Goal: Navigation & Orientation: Find specific page/section

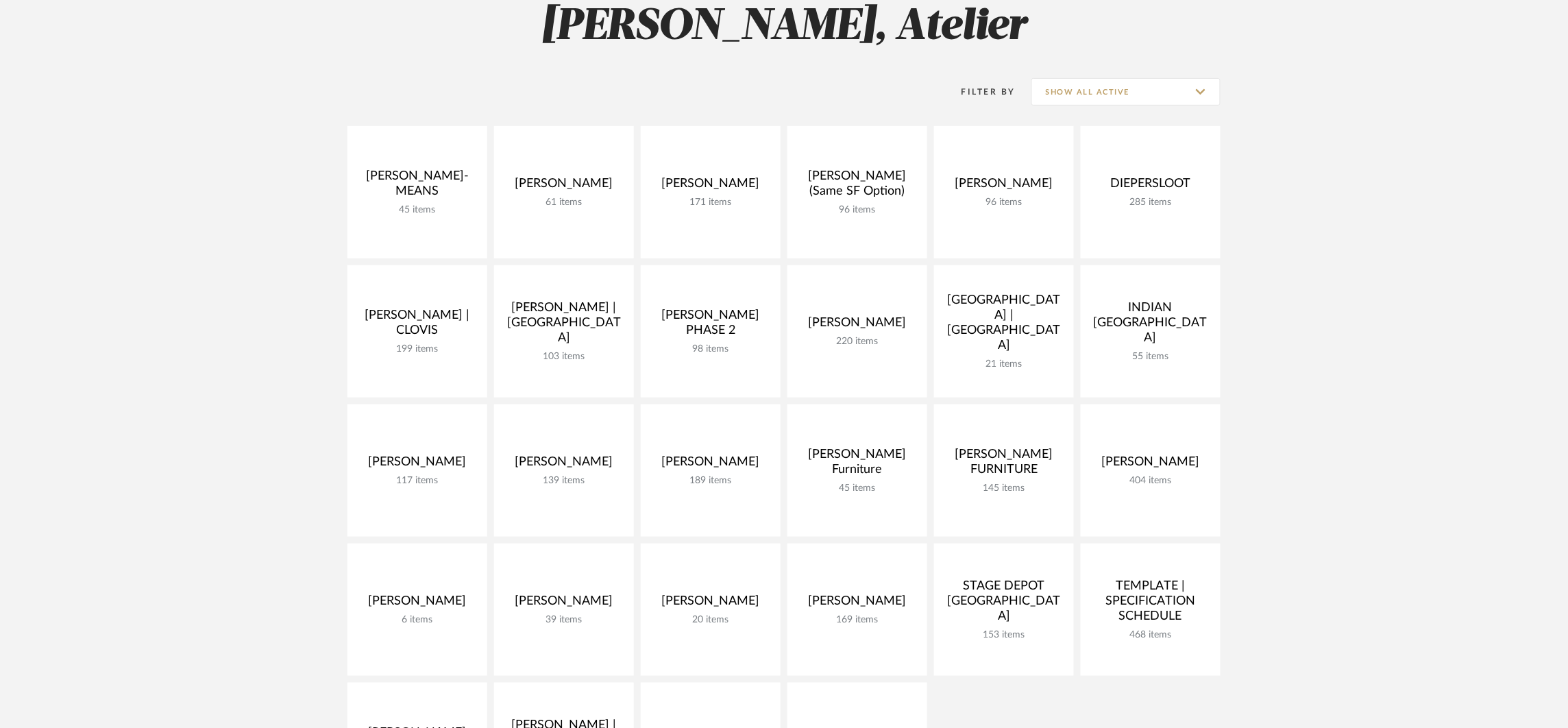
scroll to position [236, 0]
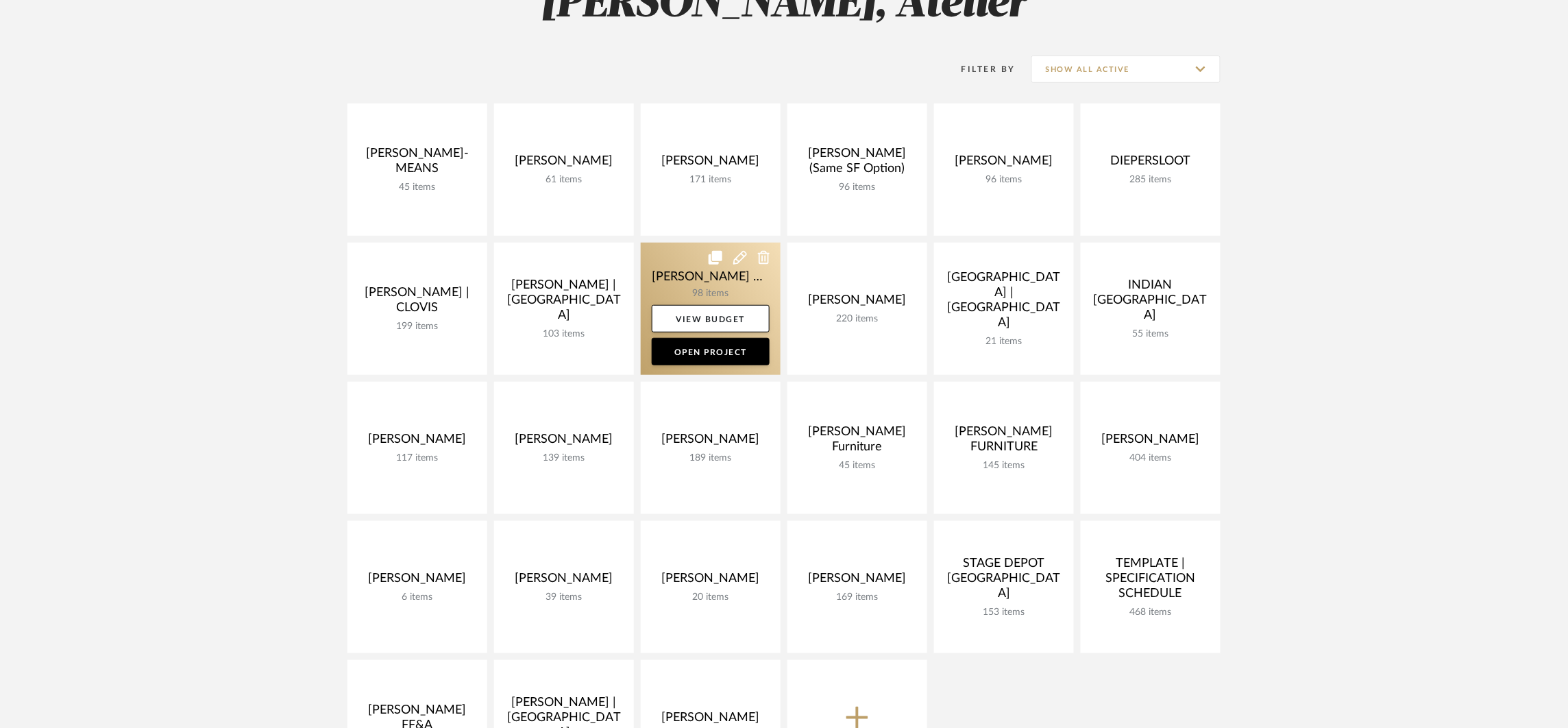
click at [736, 279] on link at bounding box center [711, 309] width 139 height 132
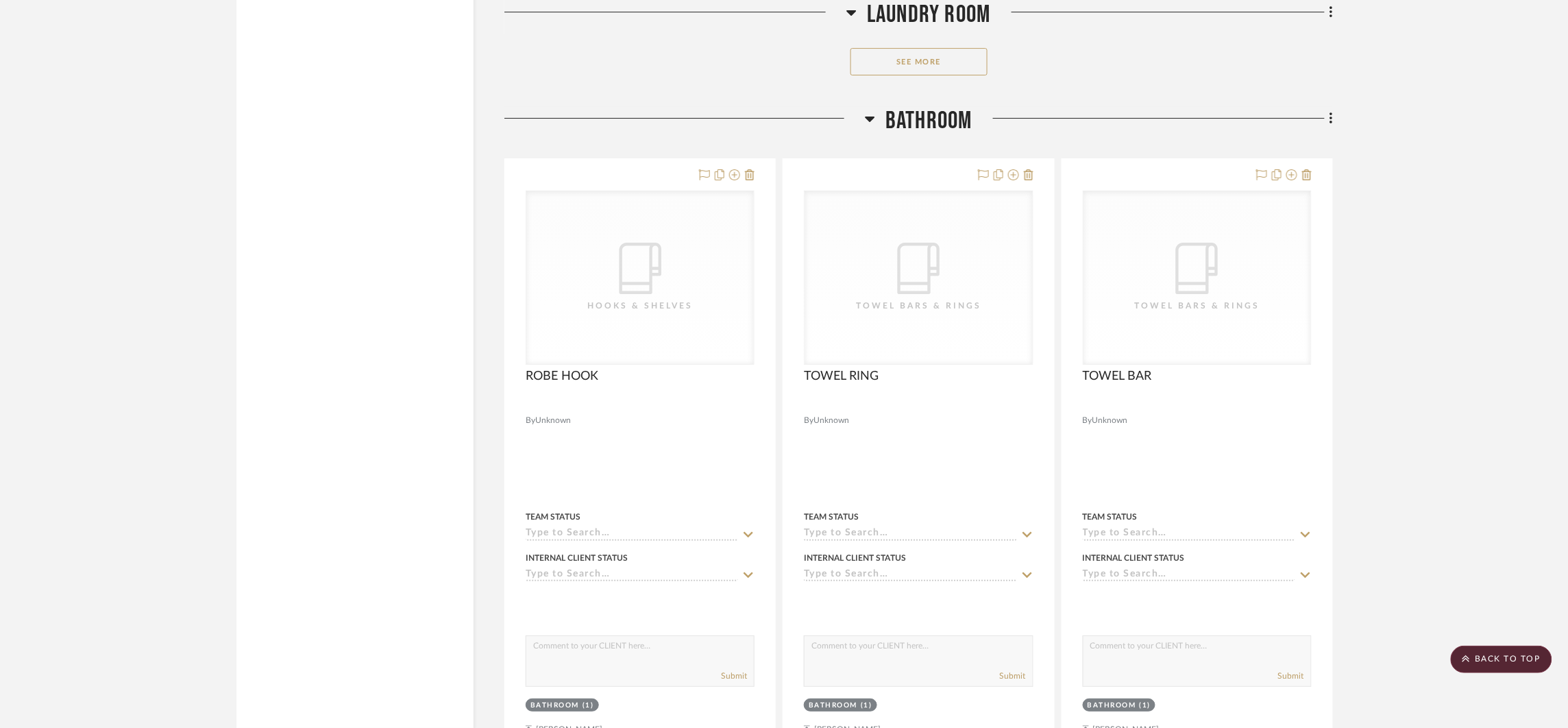
scroll to position [5866, 0]
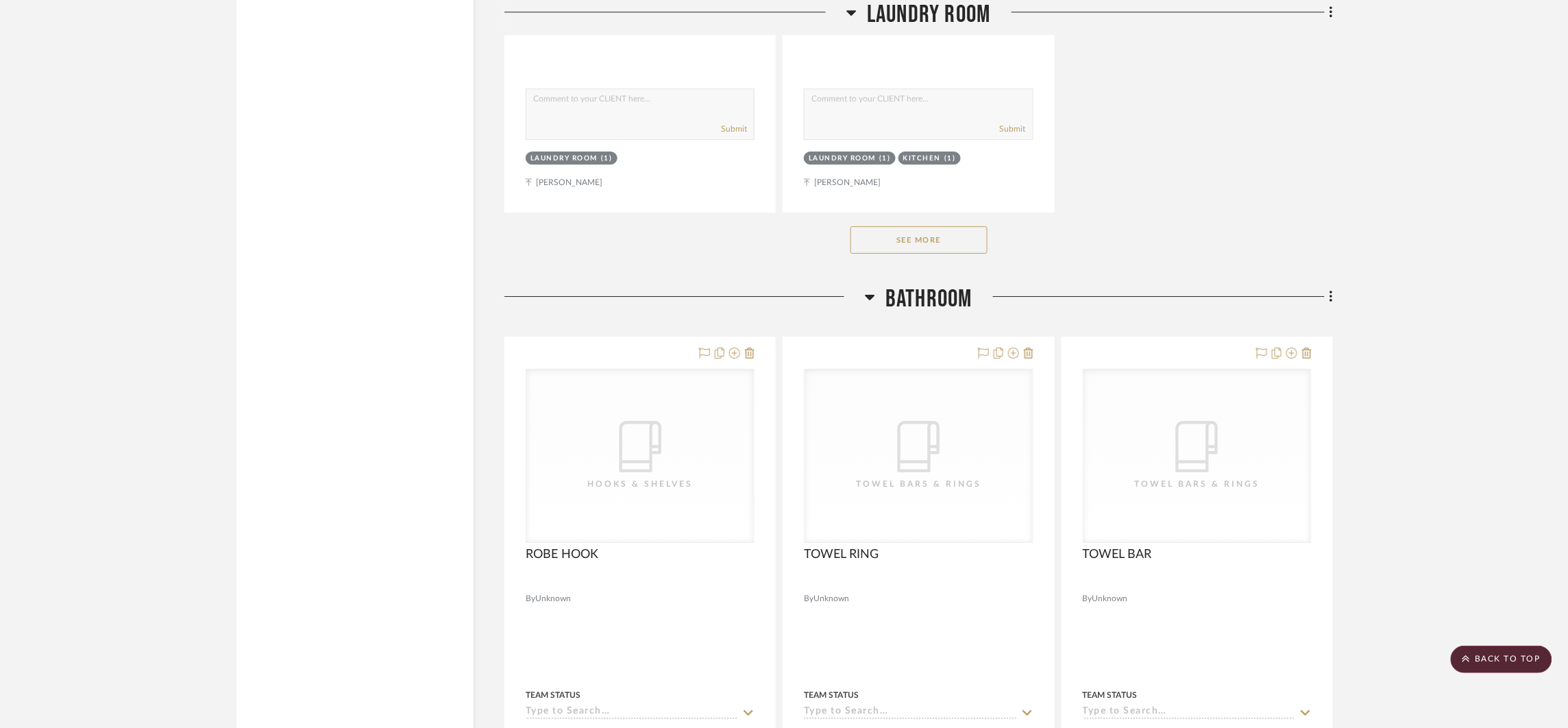
click at [892, 255] on div "See More" at bounding box center [918, 240] width 829 height 55
click at [893, 251] on button "See More" at bounding box center [918, 240] width 137 height 28
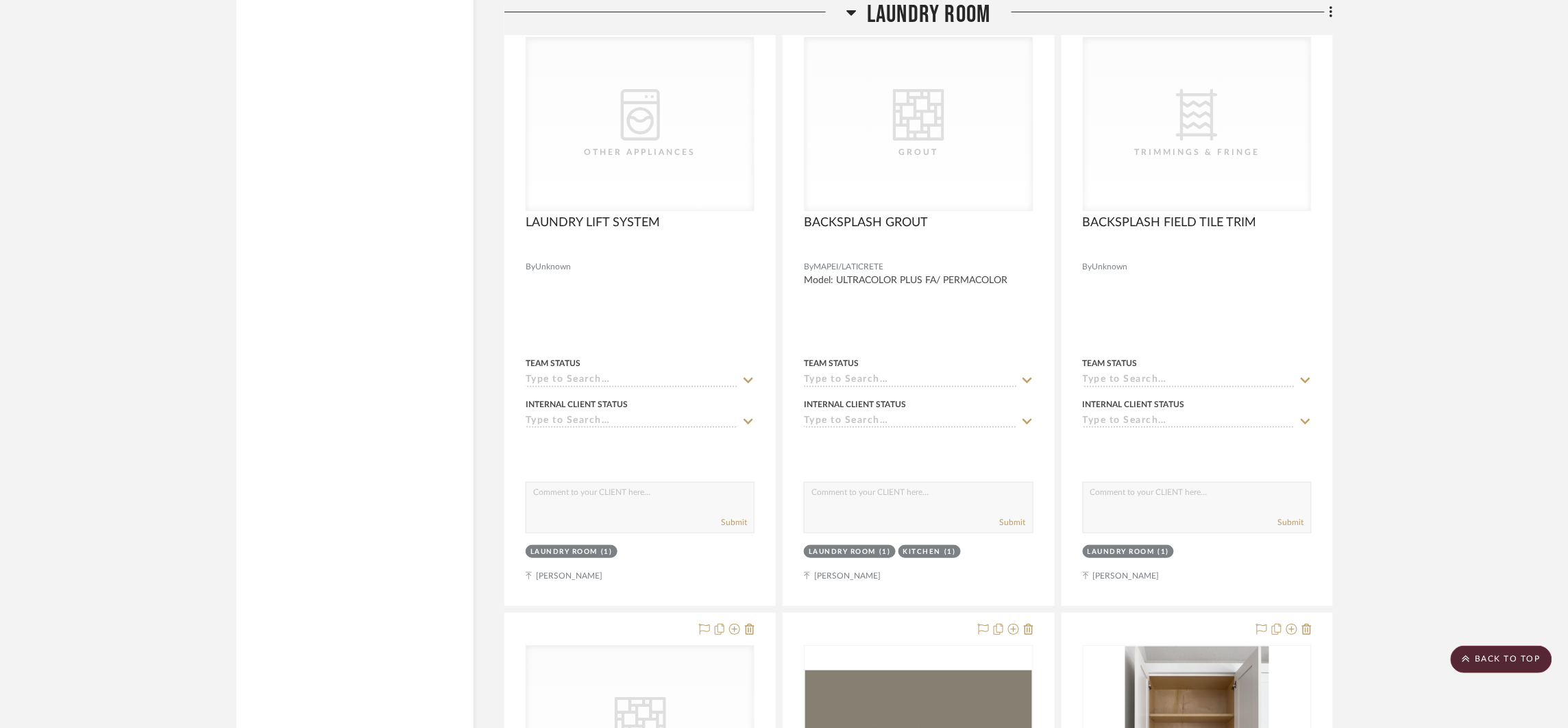
scroll to position [3948, 0]
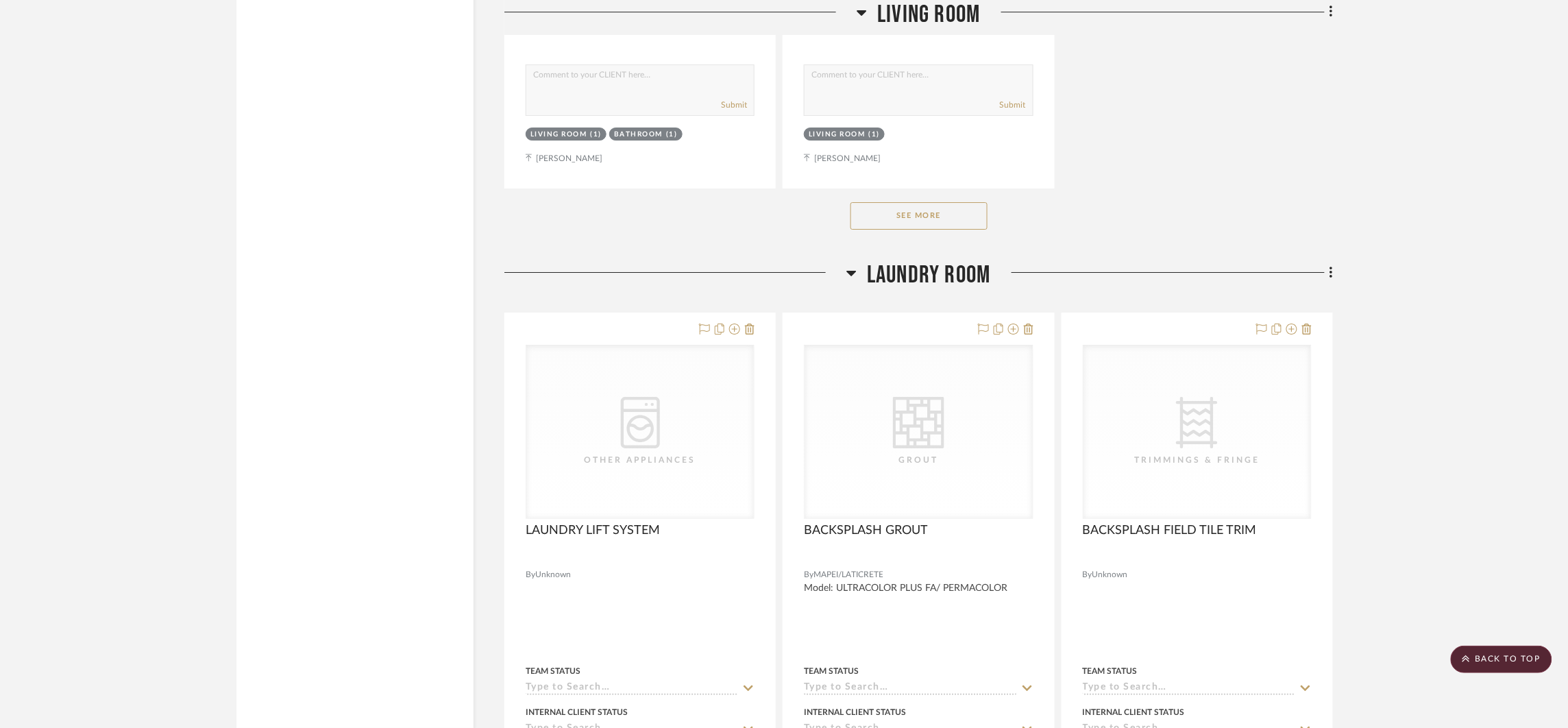
click at [884, 273] on span "Laundry Room" at bounding box center [929, 275] width 124 height 29
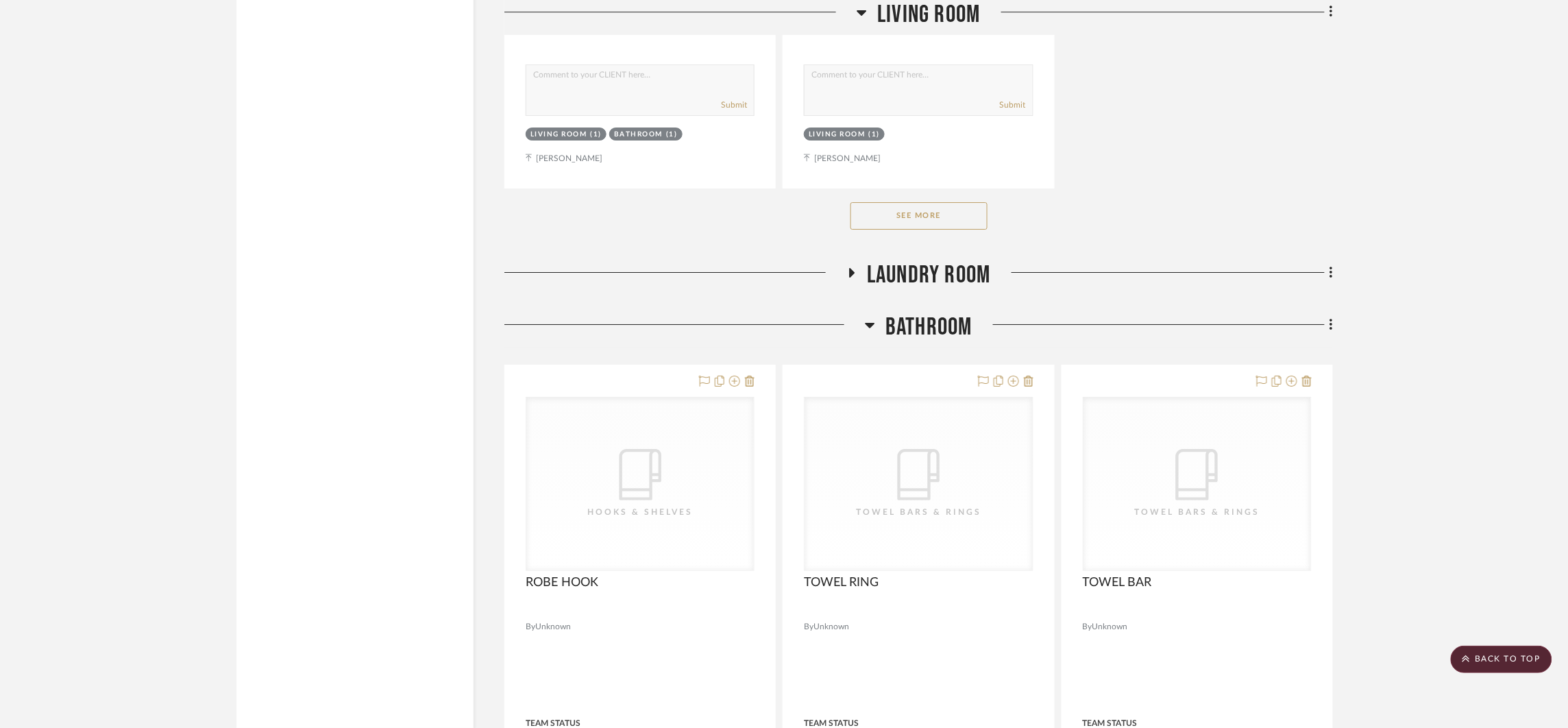
click at [876, 329] on h3 "Bathroom" at bounding box center [918, 327] width 108 height 29
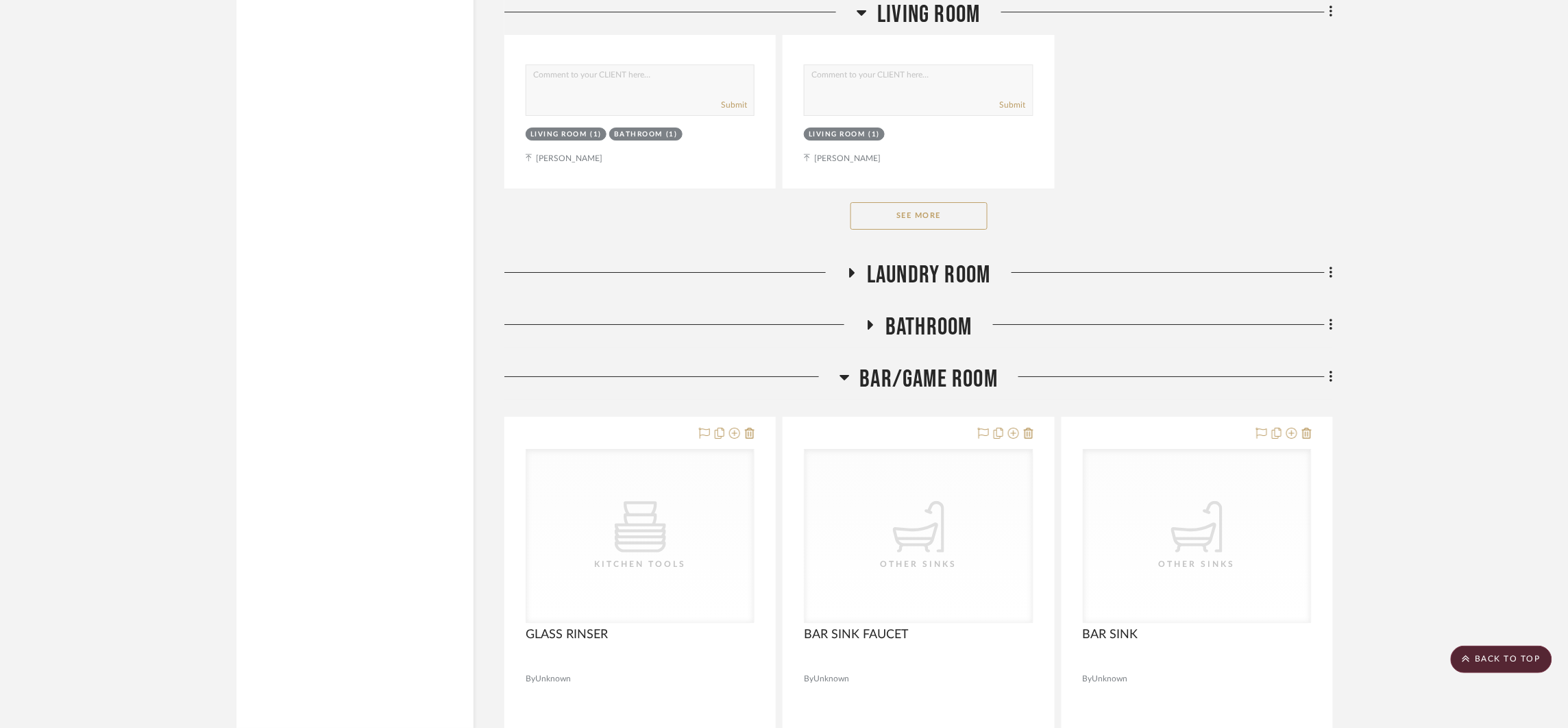
click at [855, 372] on h3 "BAR/GAME ROOM" at bounding box center [918, 379] width 159 height 29
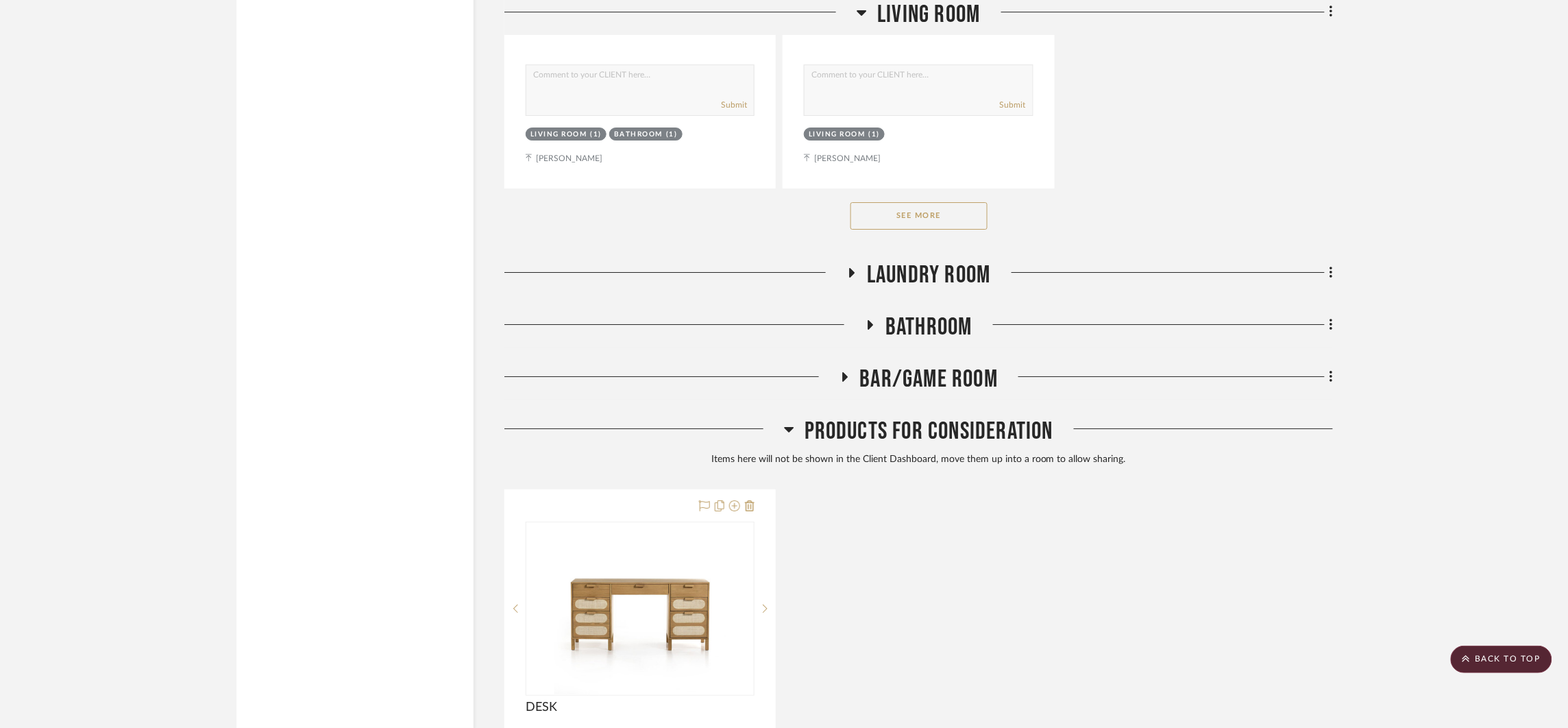
click at [806, 434] on span "Products For Consideration" at bounding box center [929, 431] width 249 height 29
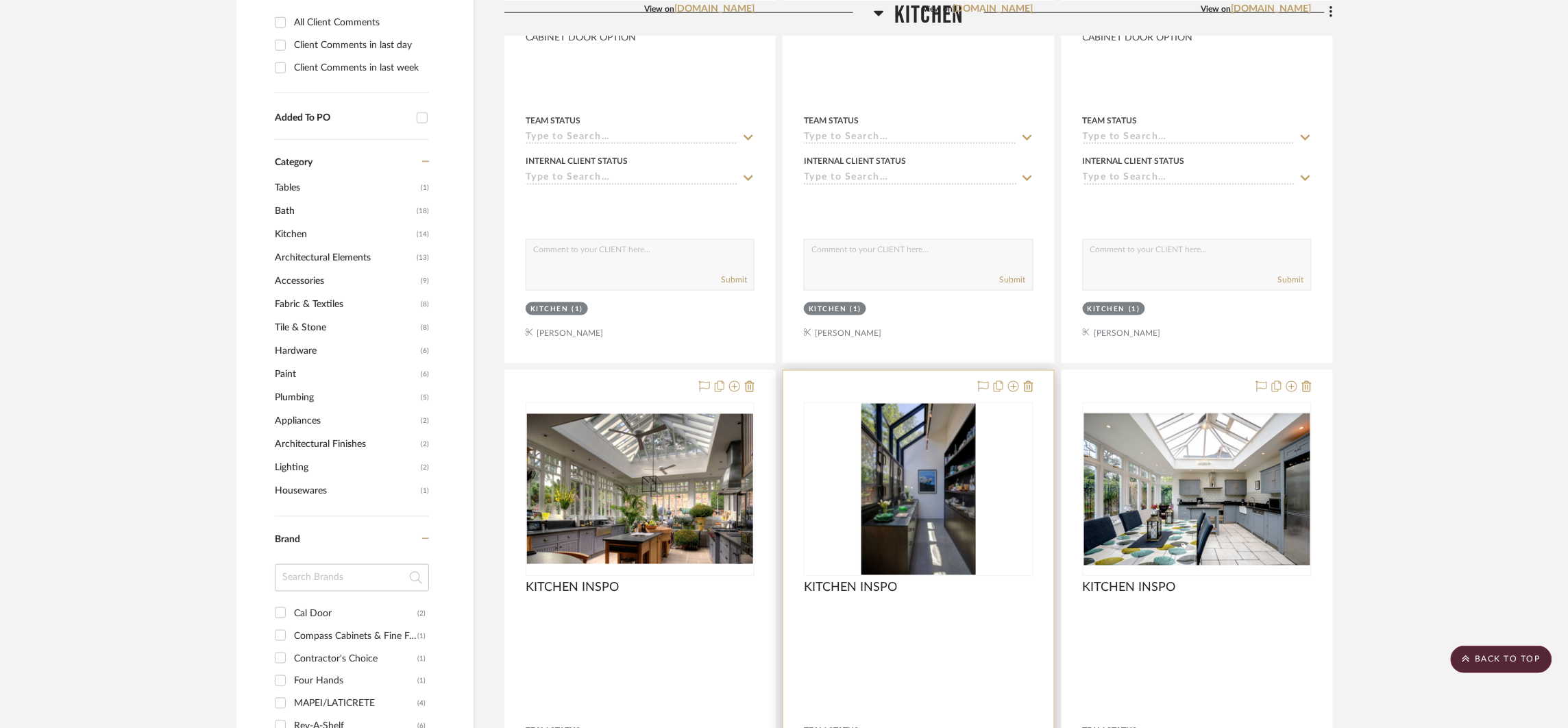
scroll to position [0, 0]
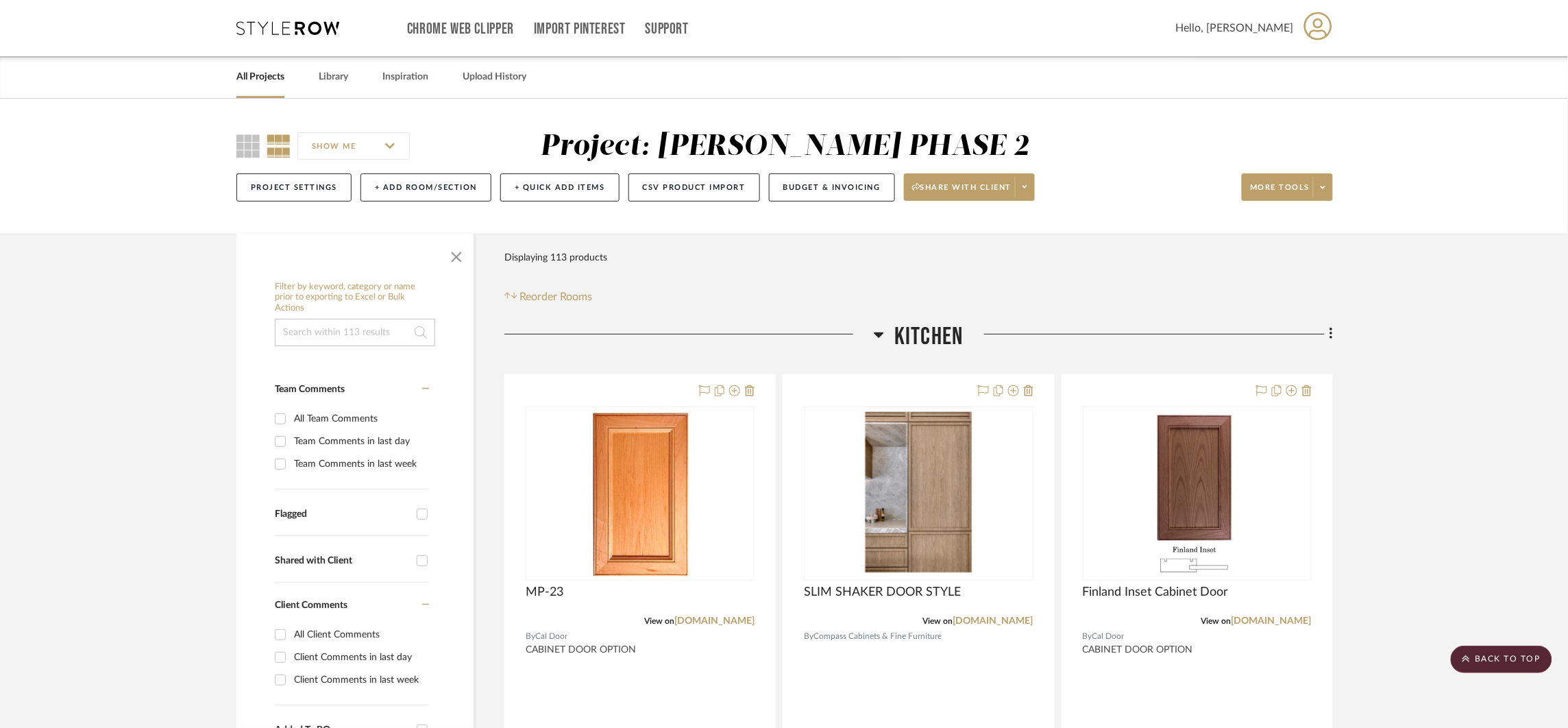
click at [860, 340] on div at bounding box center [689, 340] width 370 height 35
click at [871, 333] on div at bounding box center [689, 340] width 370 height 35
click at [907, 322] on span "Kitchen" at bounding box center [929, 336] width 69 height 29
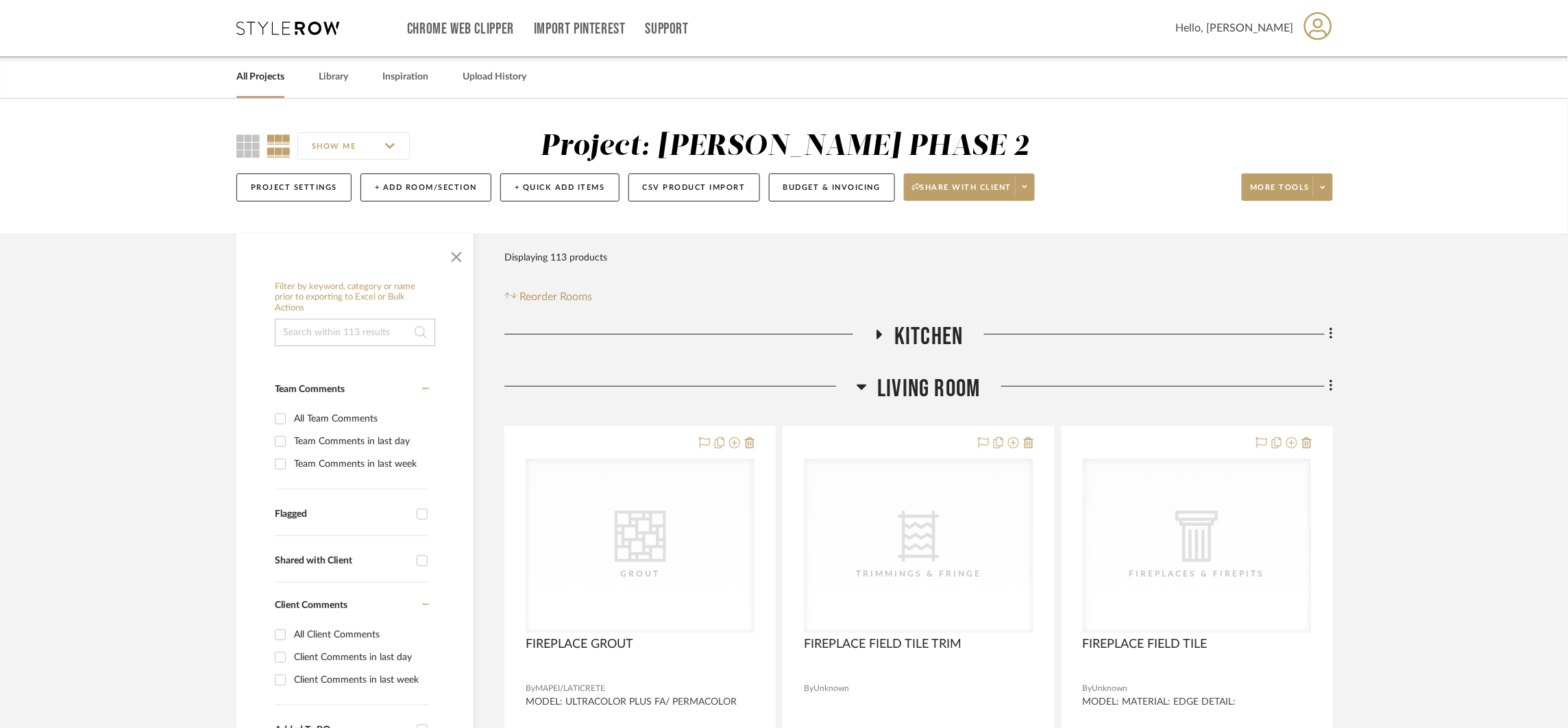
click at [892, 382] on span "Living Room" at bounding box center [929, 388] width 103 height 29
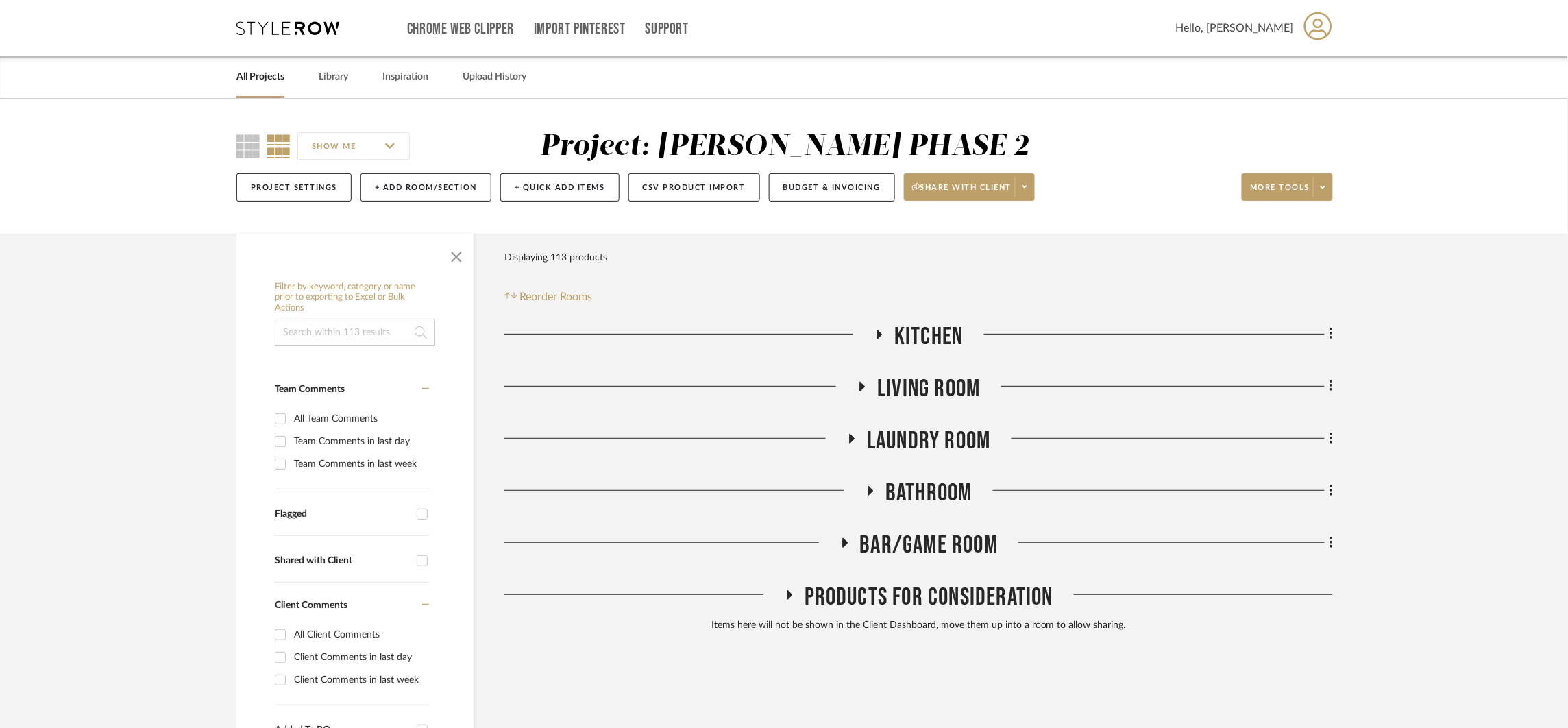
click at [928, 322] on span "Kitchen" at bounding box center [929, 336] width 69 height 29
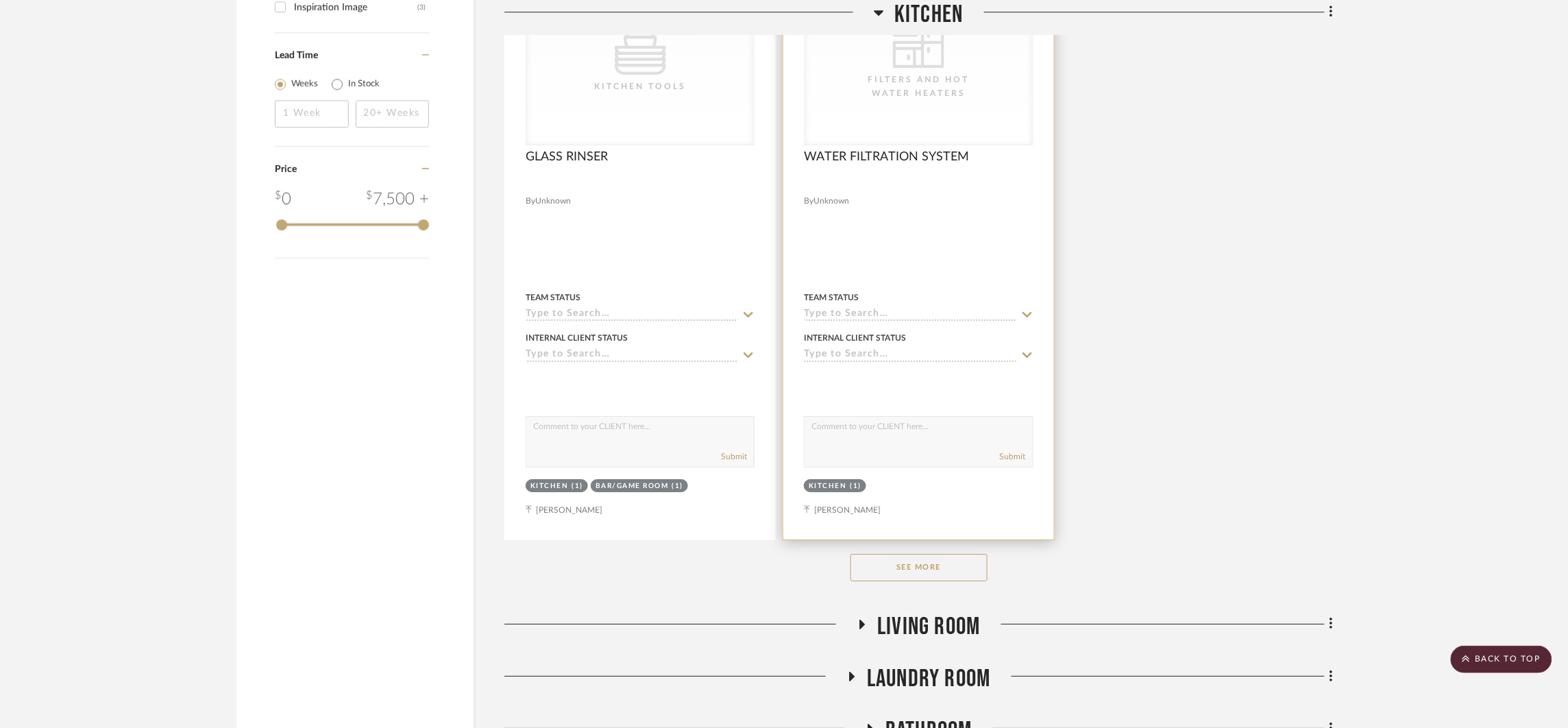
scroll to position [1667, 0]
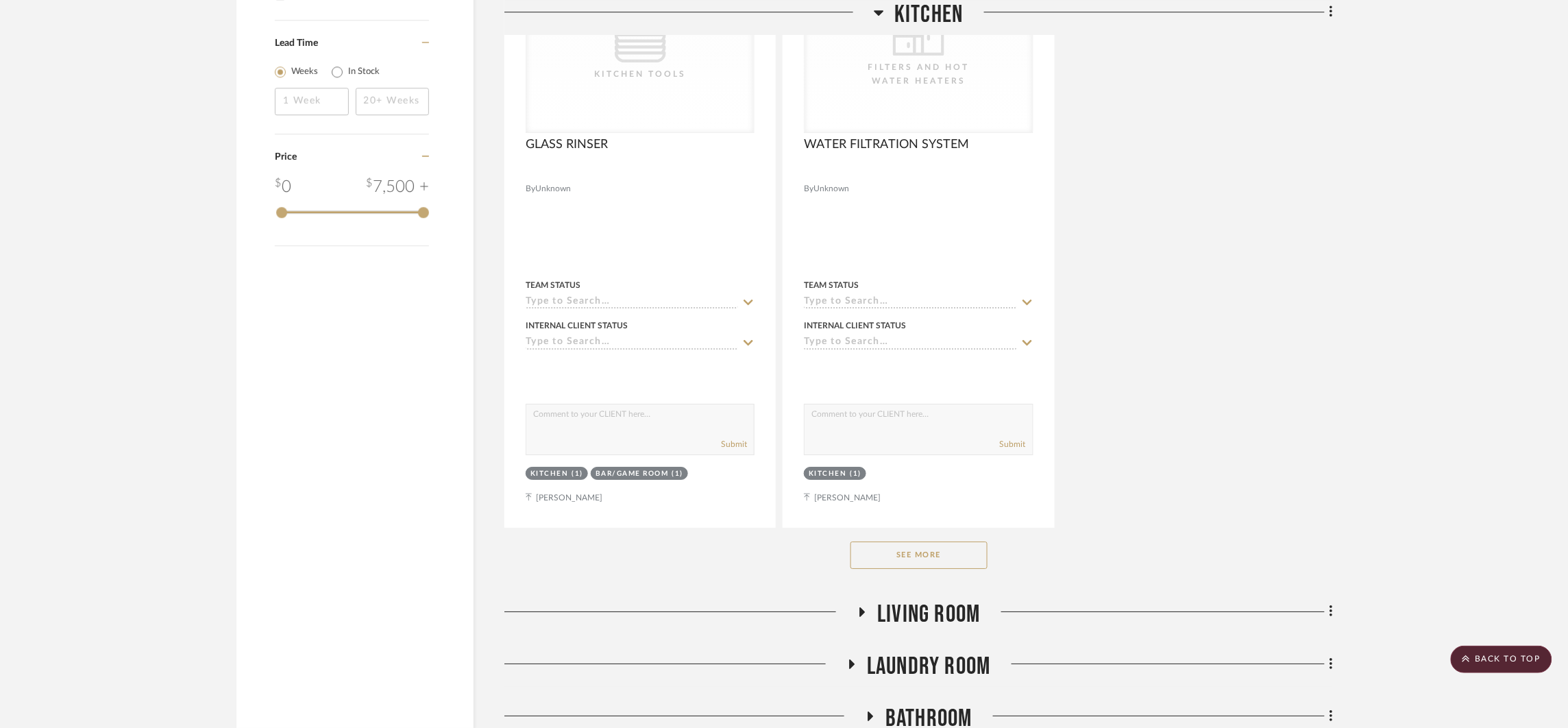
click at [961, 552] on button "See More" at bounding box center [918, 555] width 137 height 28
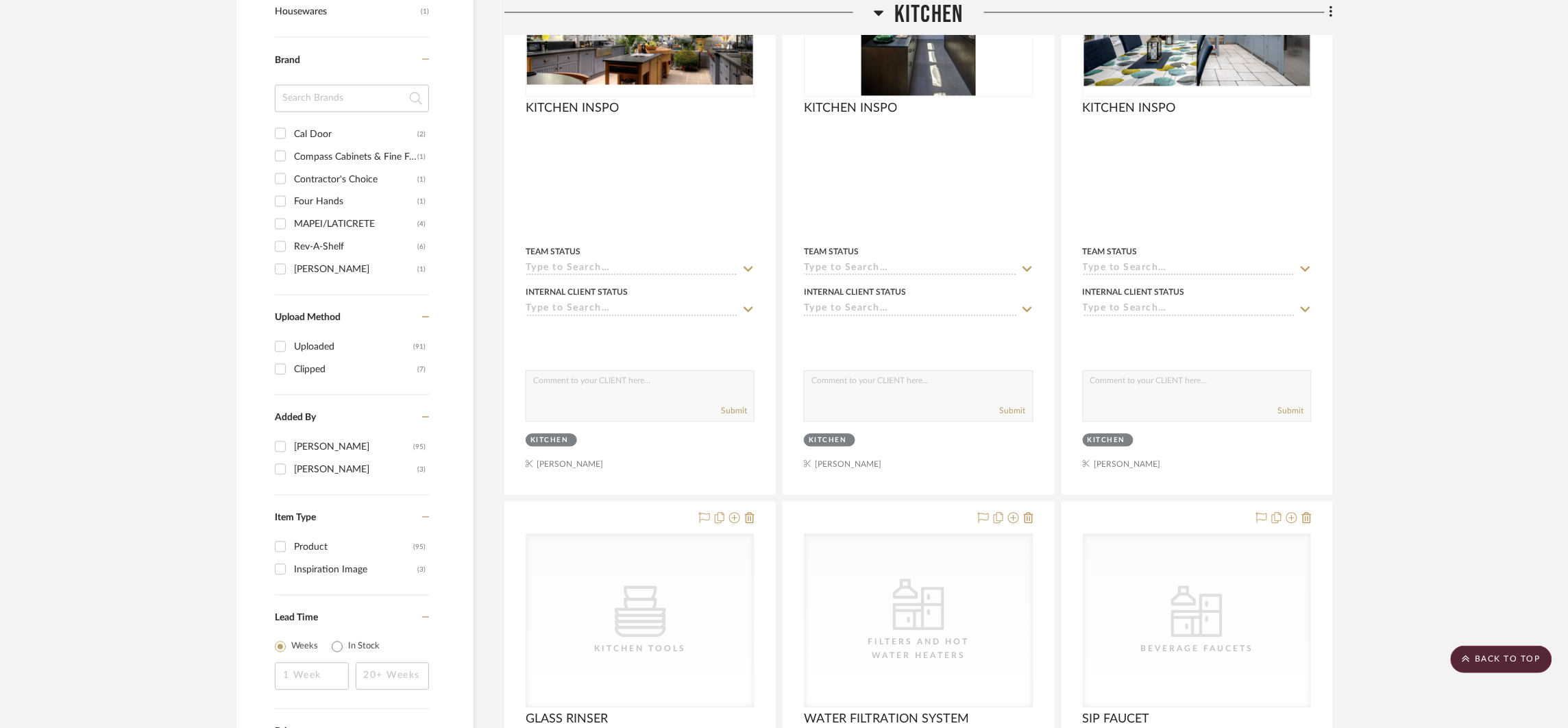
scroll to position [0, 0]
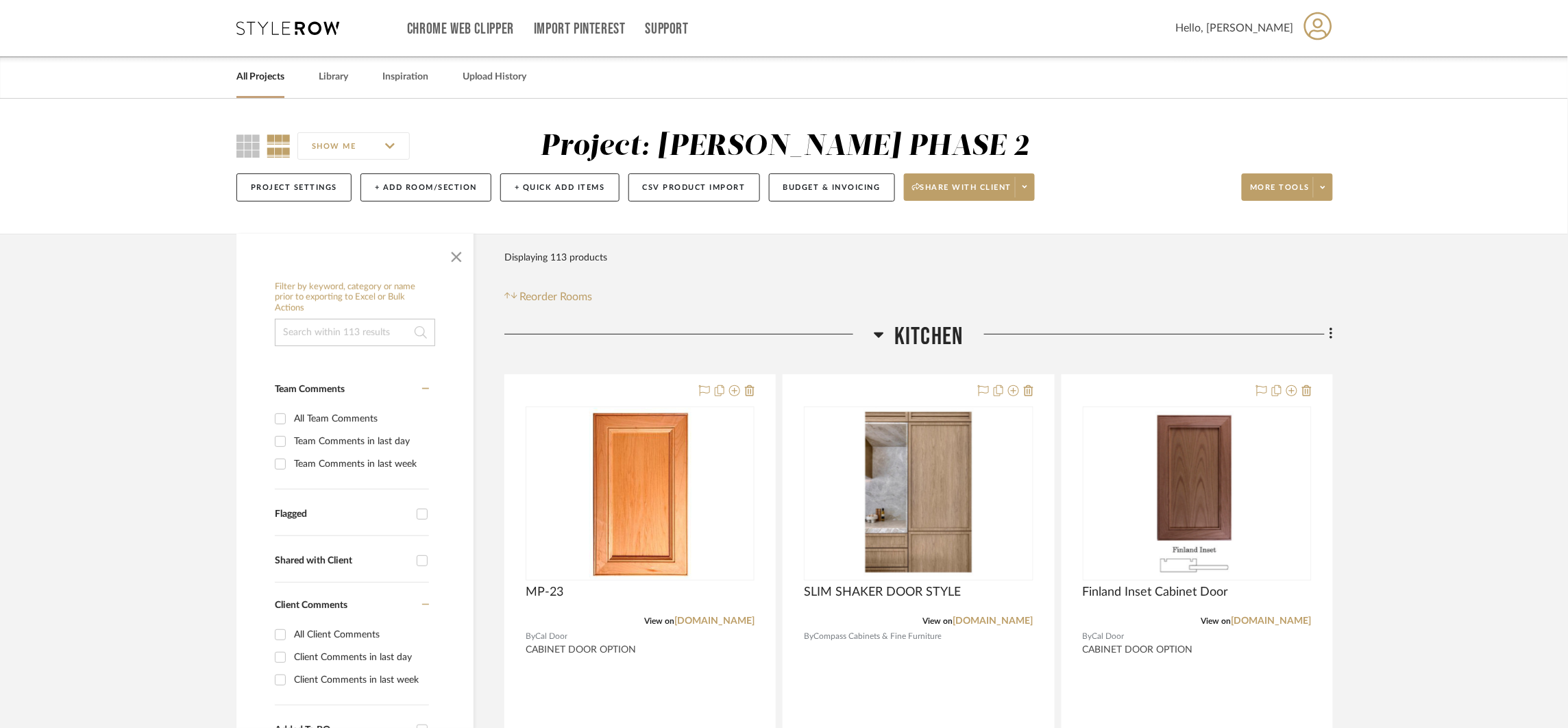
click at [261, 83] on link "All Projects" at bounding box center [260, 77] width 48 height 18
